Goal: Task Accomplishment & Management: Manage account settings

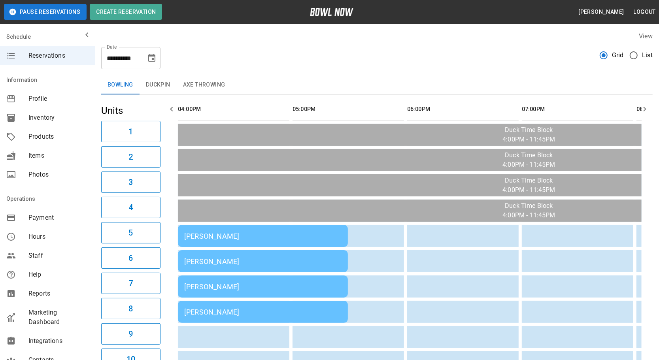
click at [264, 234] on div "[PERSON_NAME]" at bounding box center [262, 236] width 157 height 8
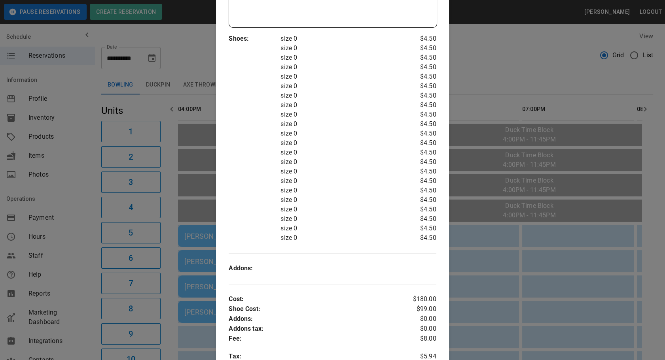
scroll to position [156, 0]
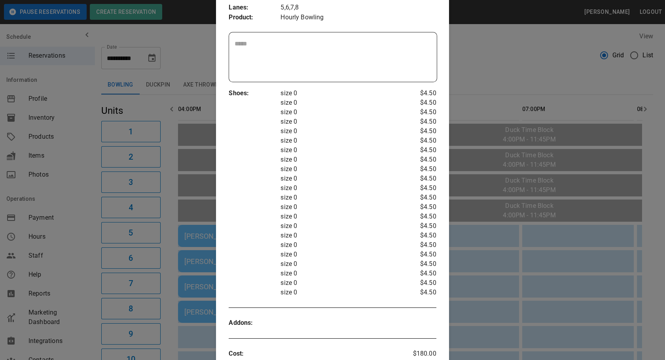
click at [479, 240] on div at bounding box center [332, 180] width 665 height 360
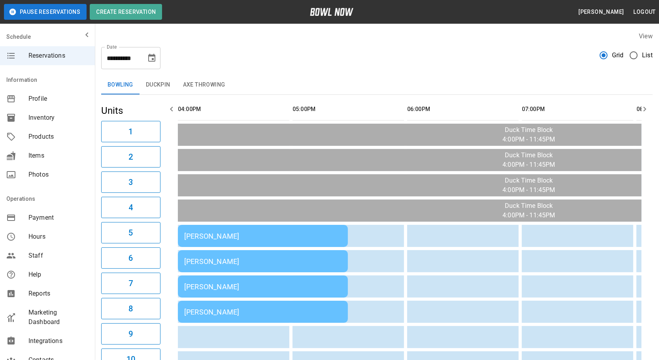
click at [215, 250] on td "[PERSON_NAME]" at bounding box center [263, 261] width 170 height 22
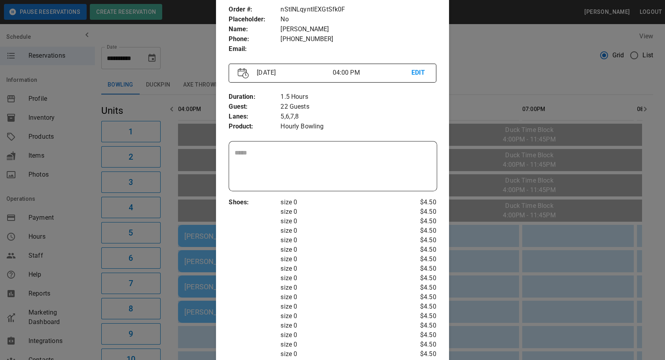
scroll to position [0, 0]
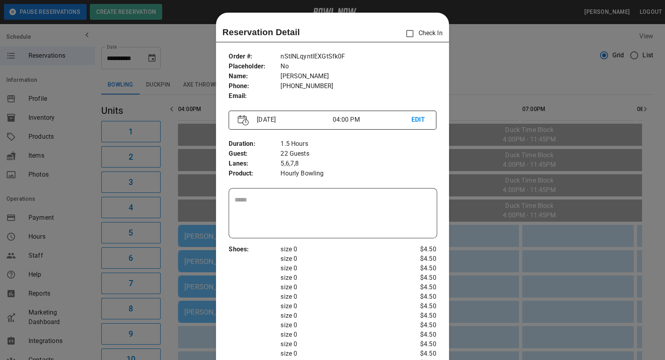
click at [421, 29] on p "Check In" at bounding box center [421, 33] width 41 height 17
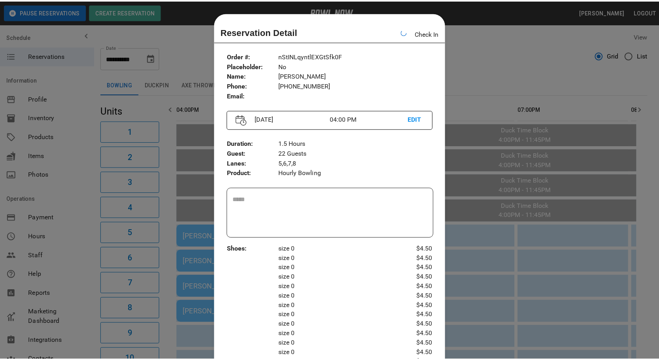
scroll to position [12, 0]
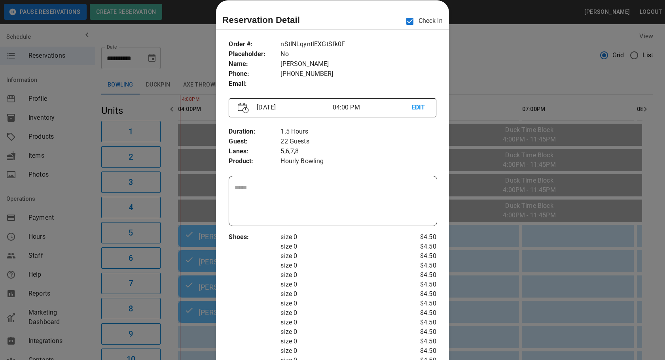
click at [520, 36] on div at bounding box center [332, 180] width 665 height 360
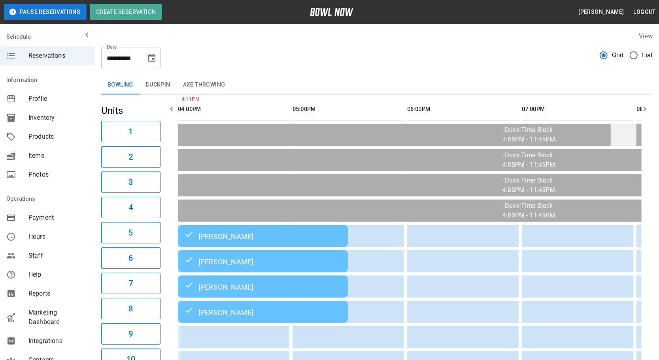
scroll to position [0, 0]
click at [643, 108] on icon "button" at bounding box center [644, 108] width 9 height 9
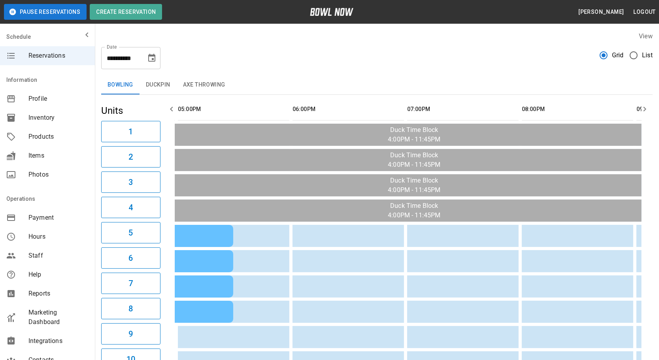
click at [644, 108] on icon "button" at bounding box center [644, 108] width 9 height 9
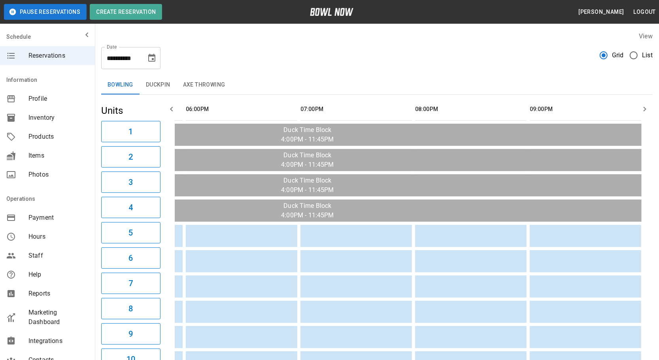
click at [644, 108] on icon "button" at bounding box center [644, 108] width 9 height 9
click at [643, 108] on icon "button" at bounding box center [644, 108] width 9 height 9
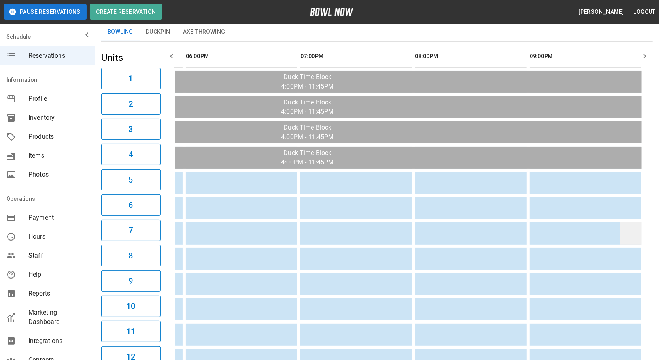
scroll to position [0, 0]
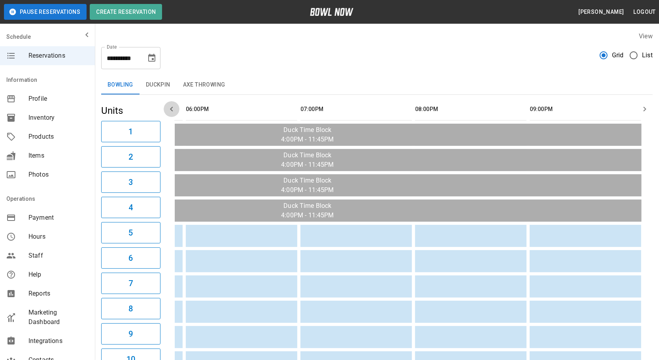
click at [171, 107] on icon "button" at bounding box center [171, 108] width 9 height 9
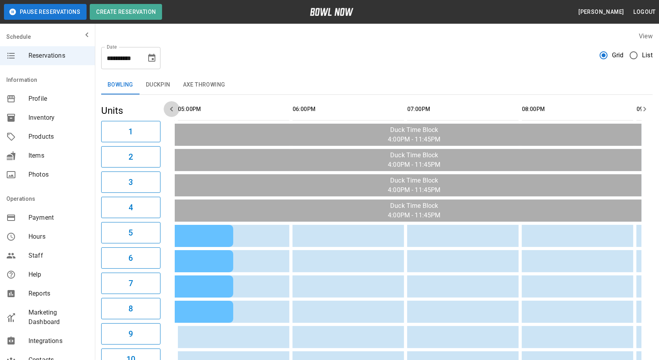
click at [171, 107] on icon "button" at bounding box center [171, 108] width 9 height 9
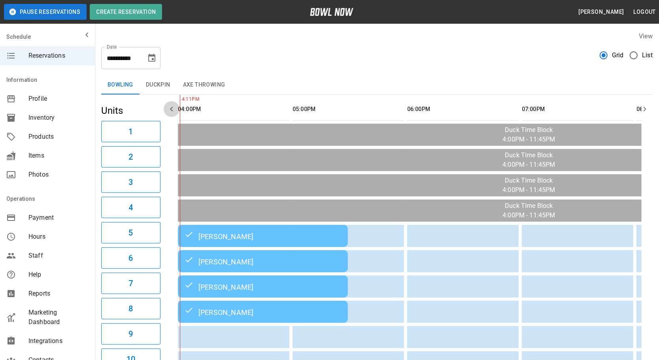
click at [171, 107] on icon "button" at bounding box center [171, 108] width 9 height 9
